Goal: Transaction & Acquisition: Purchase product/service

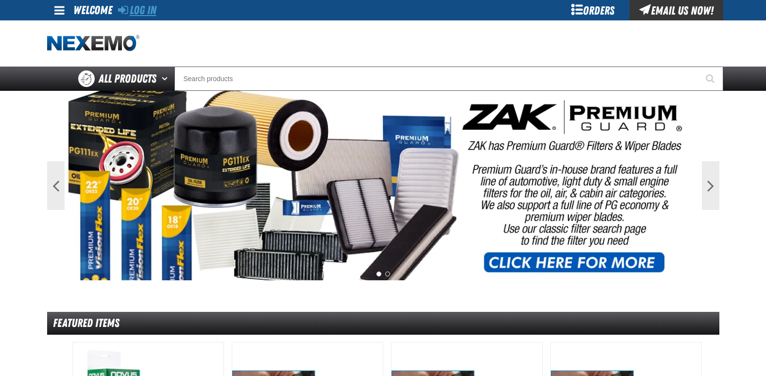
click at [152, 8] on link "Log In" at bounding box center [137, 10] width 38 height 14
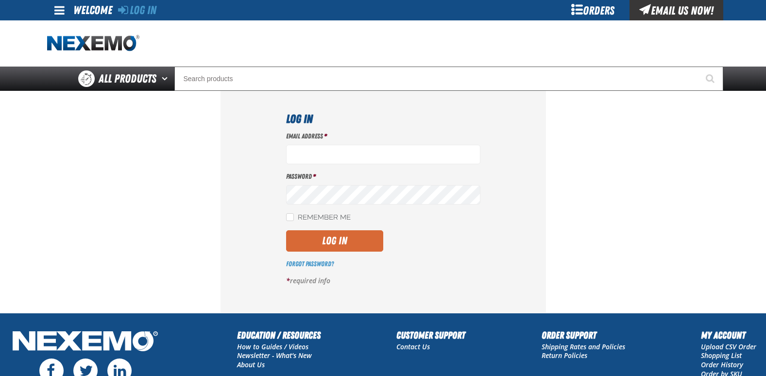
type input "jgraham01@huskerautogroup.com"
click at [328, 239] on button "Log In" at bounding box center [334, 240] width 97 height 21
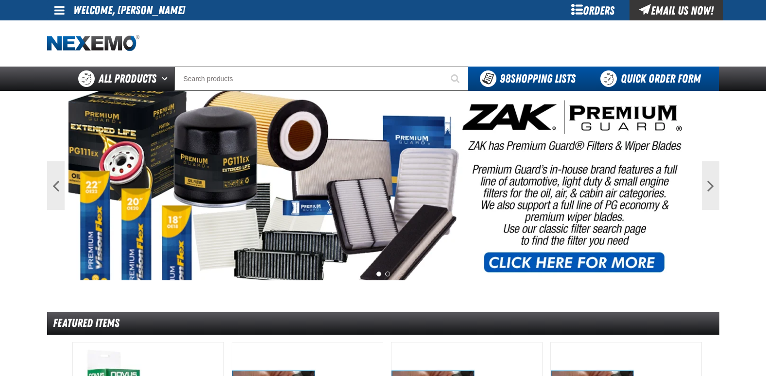
click at [656, 81] on link "Quick Order Form" at bounding box center [653, 79] width 132 height 24
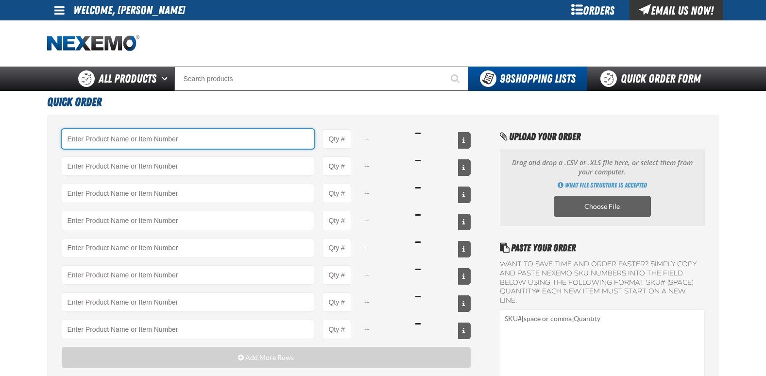
click at [146, 136] on input "Product" at bounding box center [188, 138] width 253 height 19
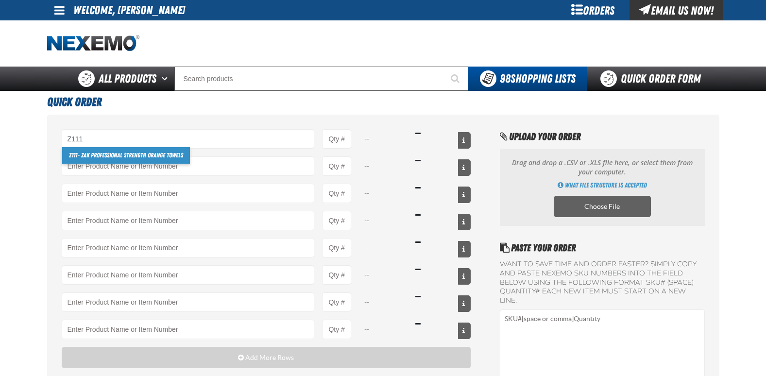
click at [152, 154] on link "Z111 - ZAK Professional Strength Orange Towels" at bounding box center [126, 155] width 128 height 17
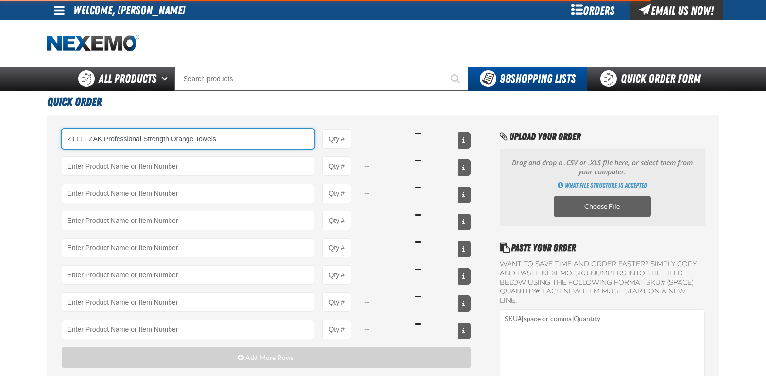
type input "Z111 - ZAK Professional Strength Orange Towels"
type input "1"
select select "canister"
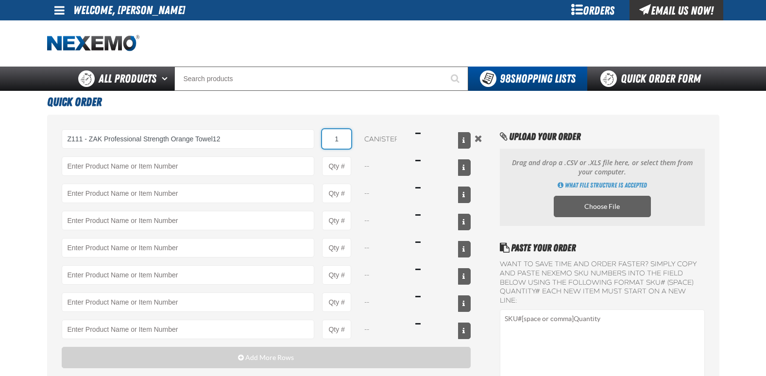
click at [342, 137] on input "1" at bounding box center [336, 138] width 29 height 19
type input "Z111 - ZAK Professional Strength Orange Towels"
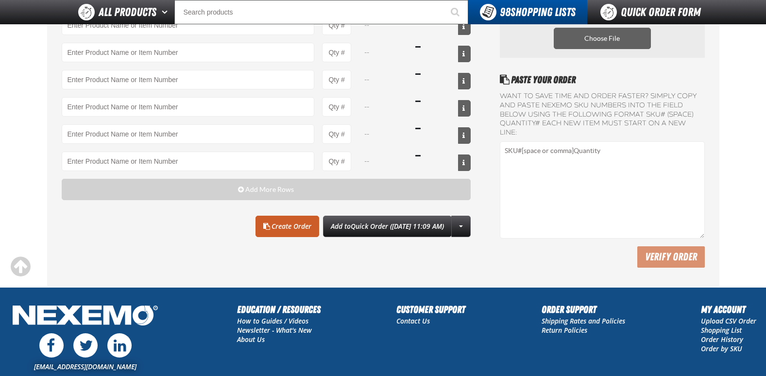
scroll to position [146, 0]
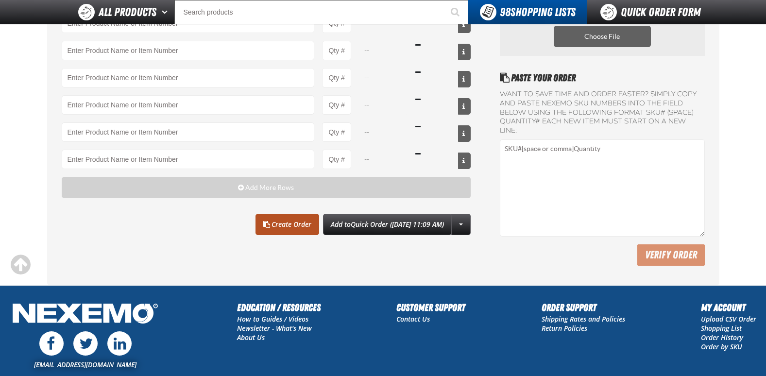
type input "12"
click at [271, 224] on link "Create Order" at bounding box center [288, 224] width 64 height 21
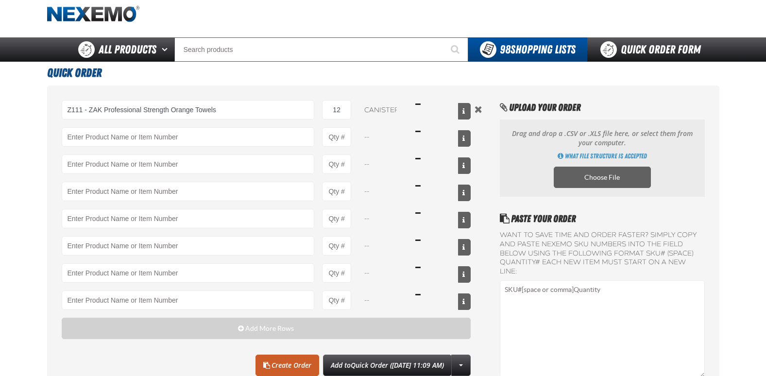
scroll to position [0, 0]
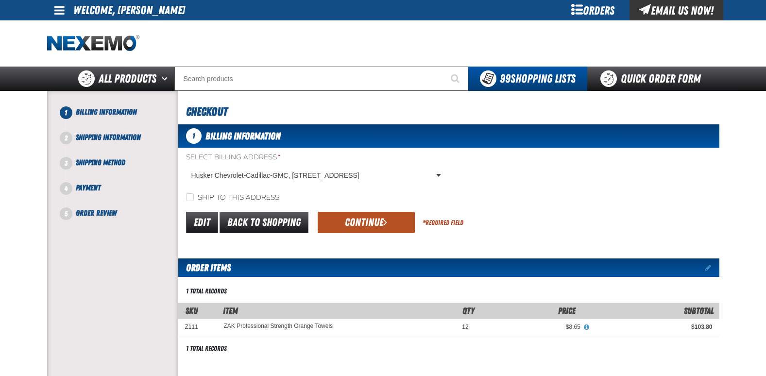
click at [366, 220] on button "Continue" at bounding box center [366, 222] width 97 height 21
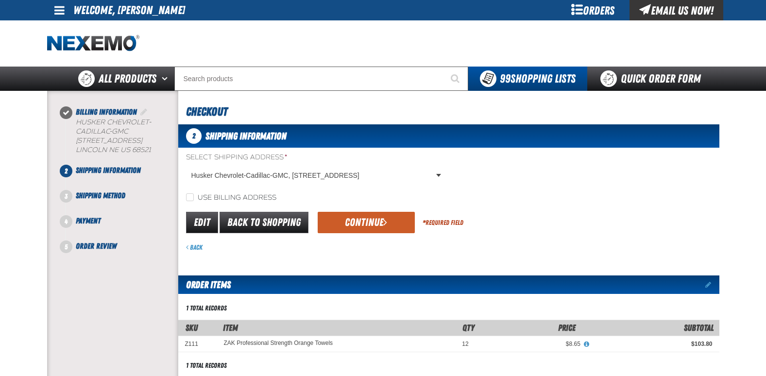
click at [366, 220] on button "Continue" at bounding box center [366, 222] width 97 height 21
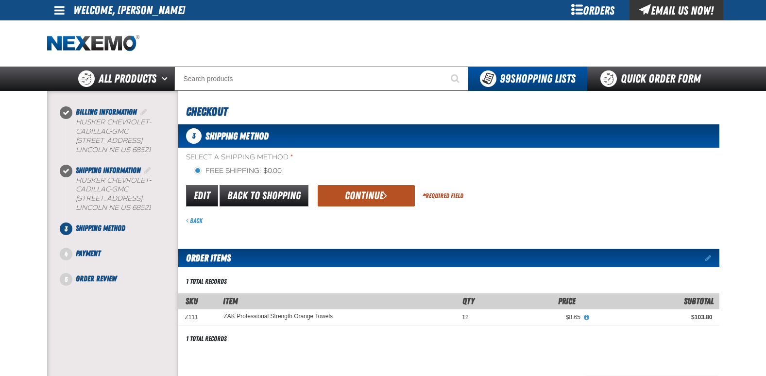
click at [371, 196] on button "Continue" at bounding box center [366, 195] width 97 height 21
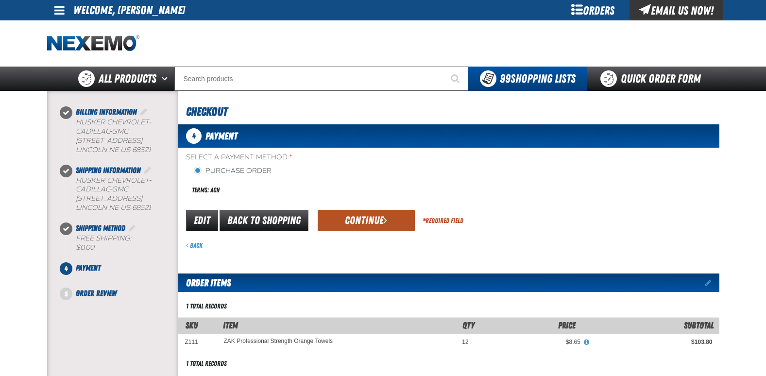
click at [367, 220] on button "Continue" at bounding box center [366, 220] width 97 height 21
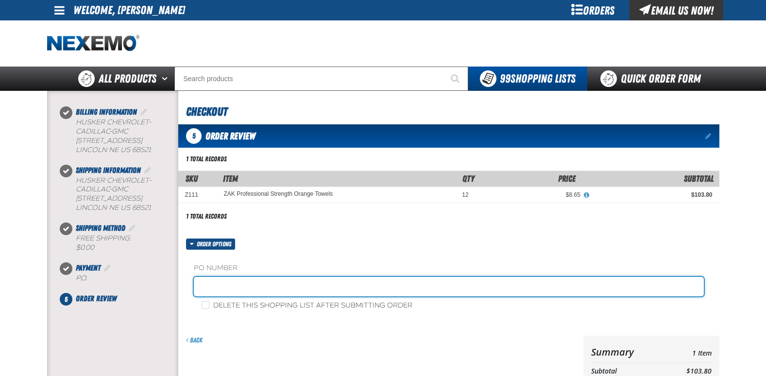
click at [232, 284] on input "text" at bounding box center [449, 286] width 510 height 19
type input "GMSERVICEJG"
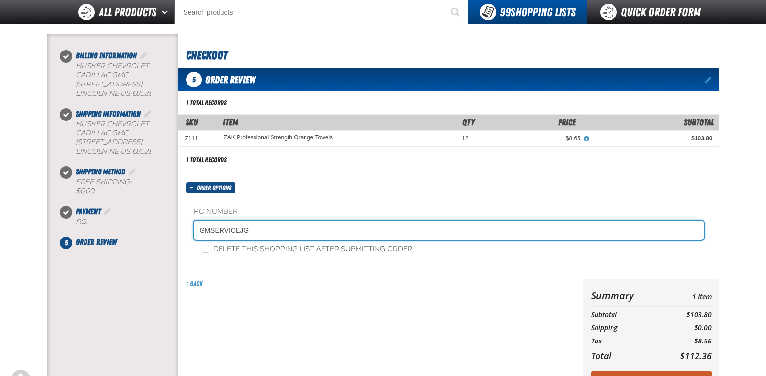
scroll to position [97, 0]
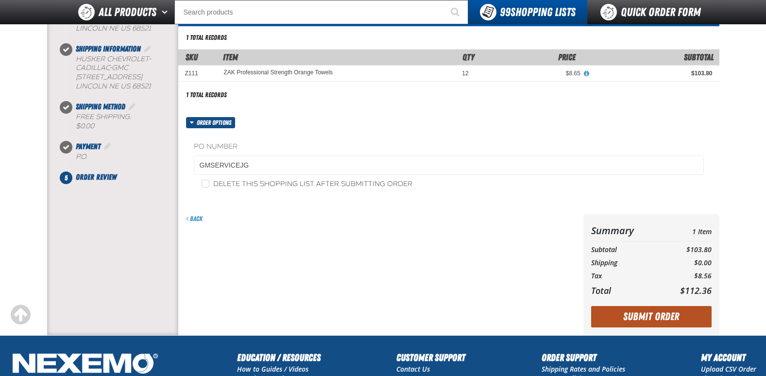
click at [634, 320] on button "Submit Order" at bounding box center [651, 316] width 120 height 21
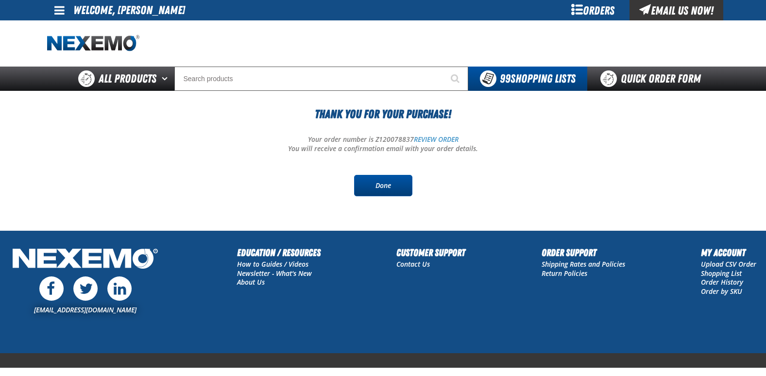
click at [381, 187] on link "Done" at bounding box center [383, 185] width 58 height 21
